Goal: Check status: Check status

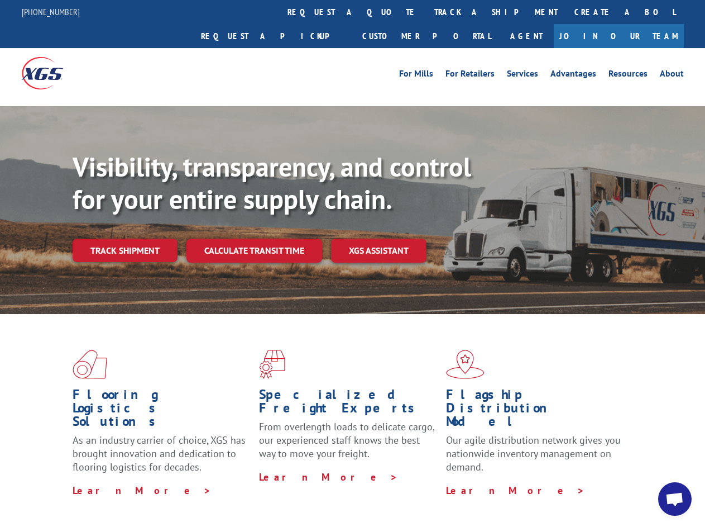
click at [352, 263] on div "Visibility, transparency, and control for your entire supply chain. Track shipm…" at bounding box center [389, 229] width 633 height 156
click at [426, 12] on link "track a shipment" at bounding box center [496, 12] width 140 height 24
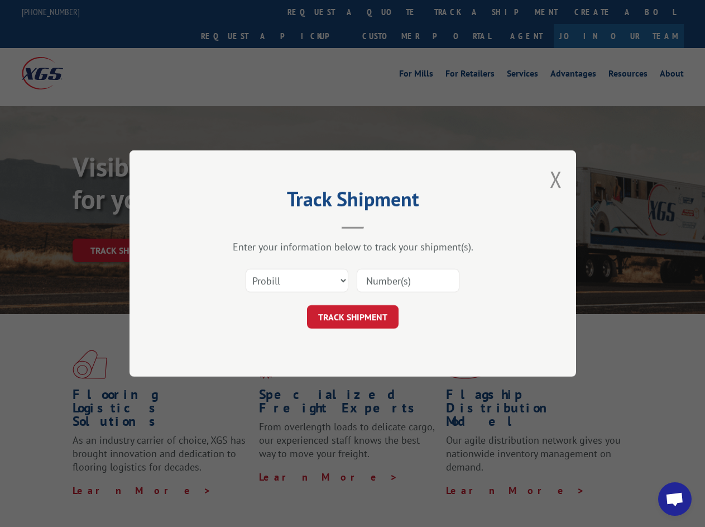
click at [390, 12] on div "Track Shipment Enter your information below to track your shipment(s). Select c…" at bounding box center [352, 263] width 705 height 527
click at [460, 12] on div "Track Shipment Enter your information below to track your shipment(s). Select c…" at bounding box center [352, 263] width 705 height 527
click at [125, 226] on div "Track Shipment Enter your information below to track your shipment(s). Select c…" at bounding box center [352, 263] width 705 height 527
click at [254, 226] on header "Track Shipment" at bounding box center [352, 210] width 335 height 38
click at [379, 226] on header "Track Shipment" at bounding box center [352, 210] width 335 height 38
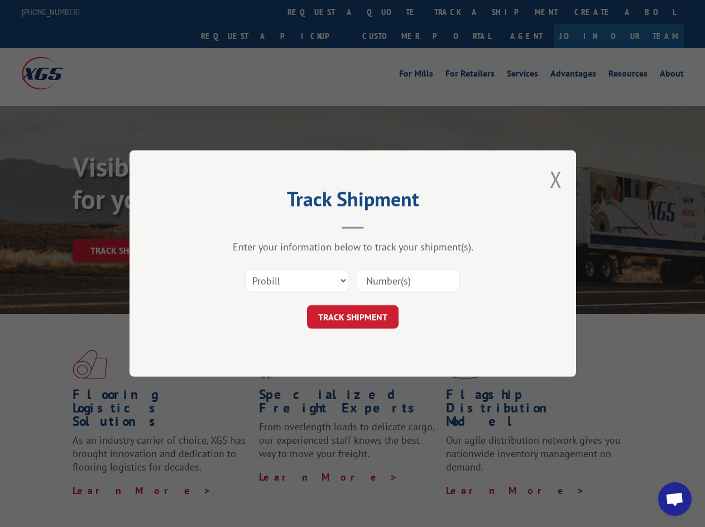
click at [675, 499] on span "Open chat" at bounding box center [675, 500] width 18 height 16
